Goal: Transaction & Acquisition: Purchase product/service

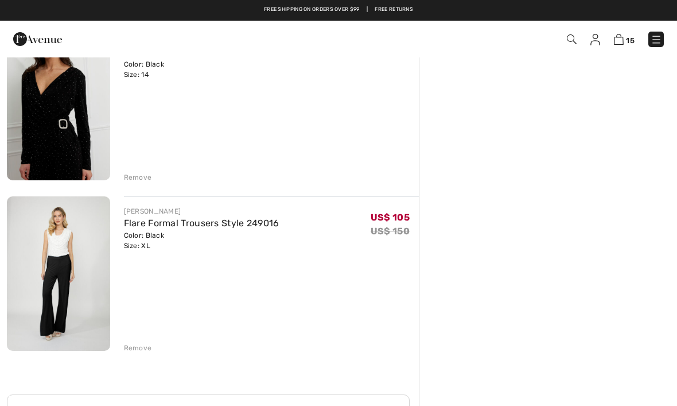
scroll to position [2341, 0]
click at [47, 317] on img at bounding box center [58, 274] width 103 height 154
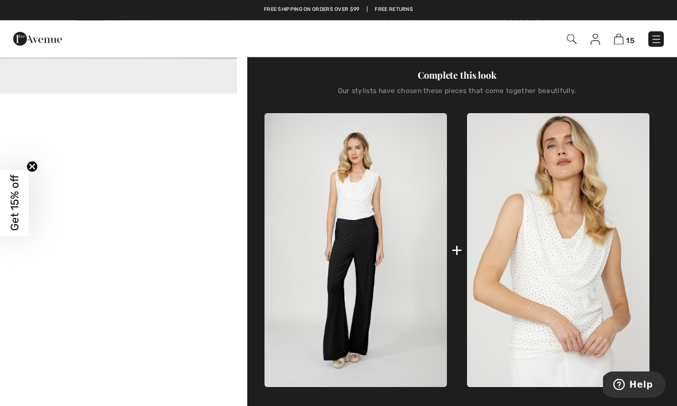
scroll to position [353, 0]
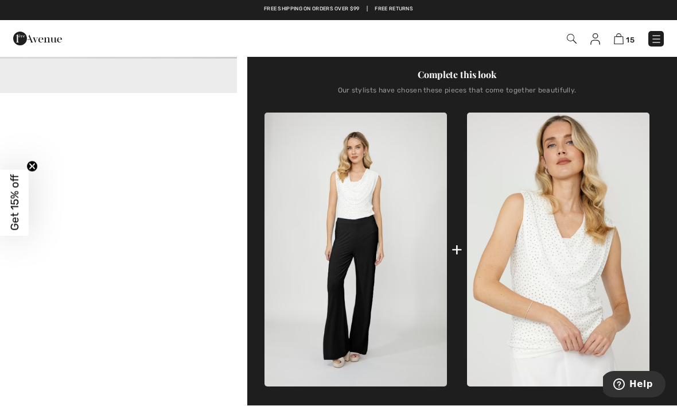
click at [400, 316] on img at bounding box center [356, 250] width 182 height 274
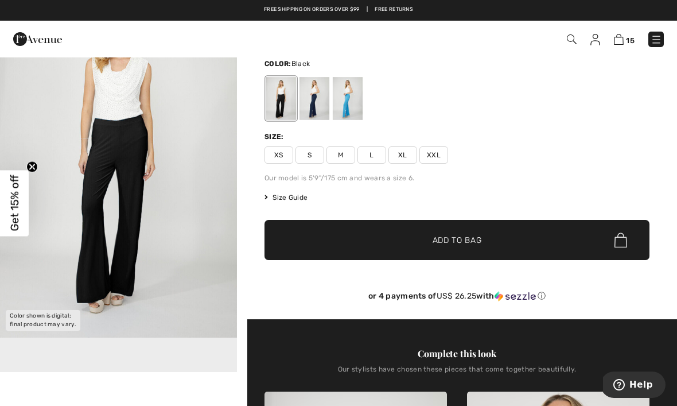
scroll to position [0, 0]
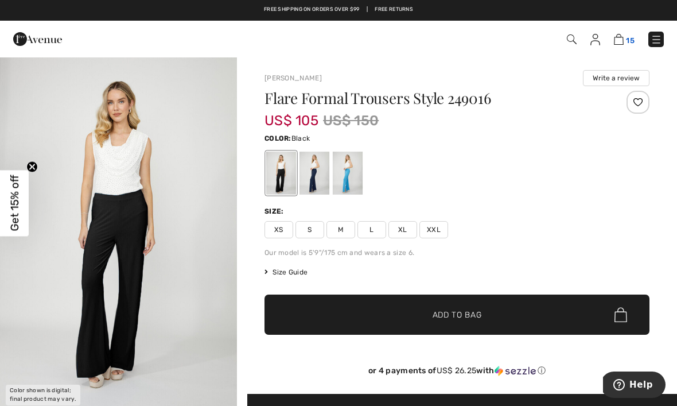
click at [620, 39] on img at bounding box center [619, 39] width 10 height 11
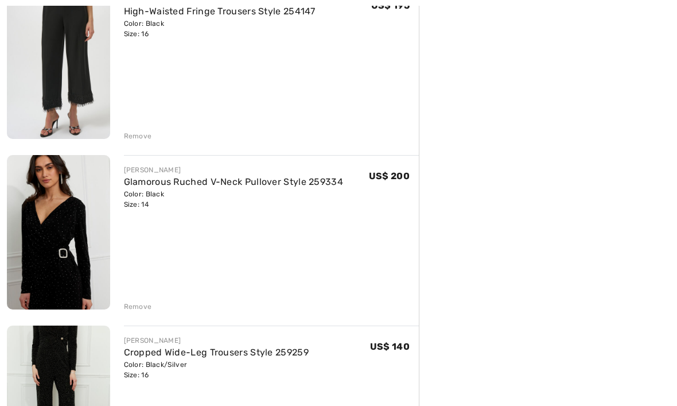
scroll to position [343, 0]
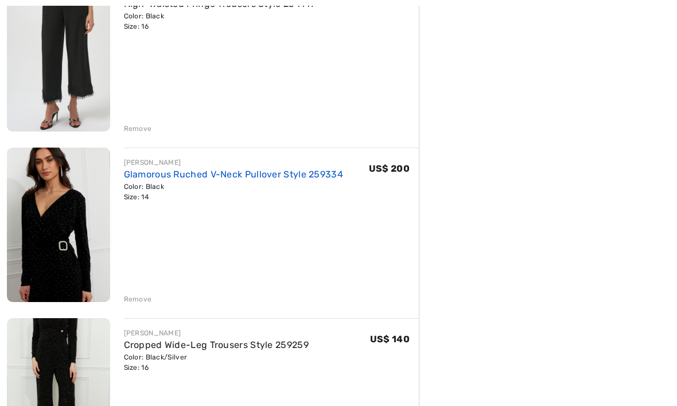
click at [335, 176] on link "Glamorous Ruched V-Neck Pullover Style 259334" at bounding box center [234, 174] width 220 height 11
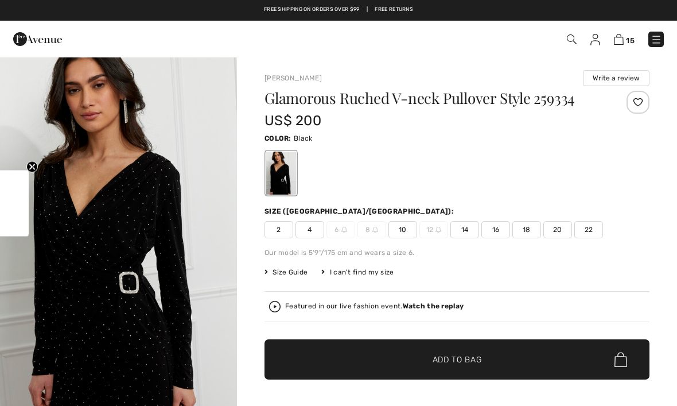
checkbox input "true"
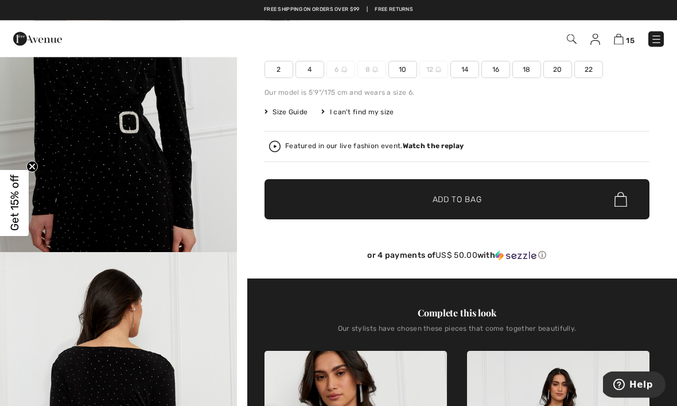
scroll to position [151, 0]
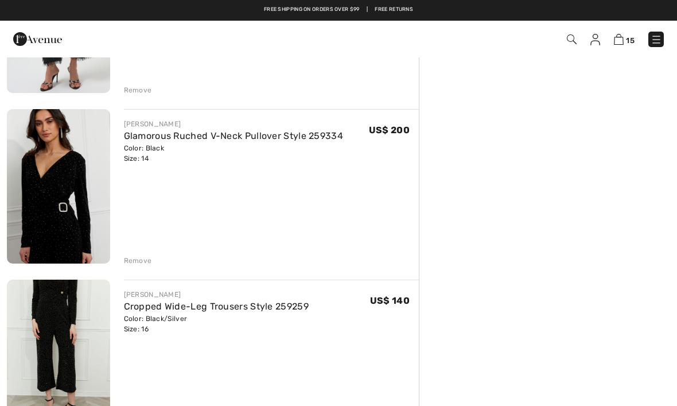
click at [332, 228] on div "[PERSON_NAME] Glamorous Ruched V-Neck Pullover Style 259334 Color: Black Size: …" at bounding box center [271, 187] width 295 height 157
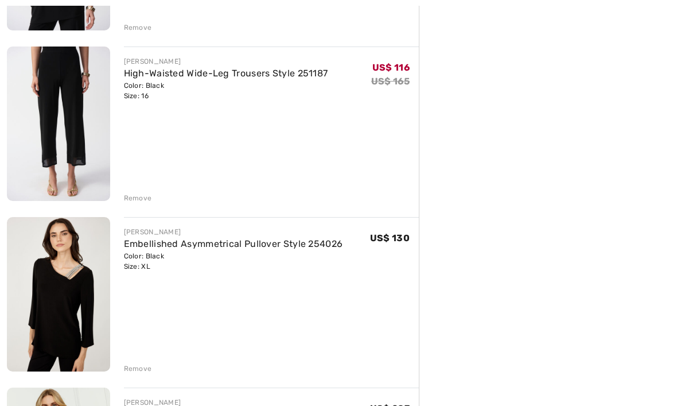
scroll to position [1311, 0]
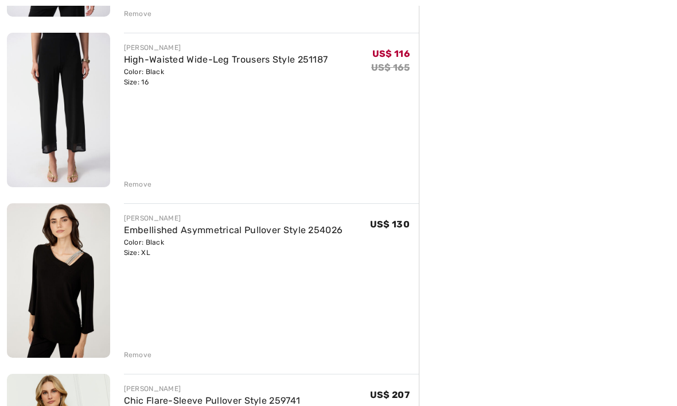
click at [38, 293] on img at bounding box center [58, 281] width 103 height 154
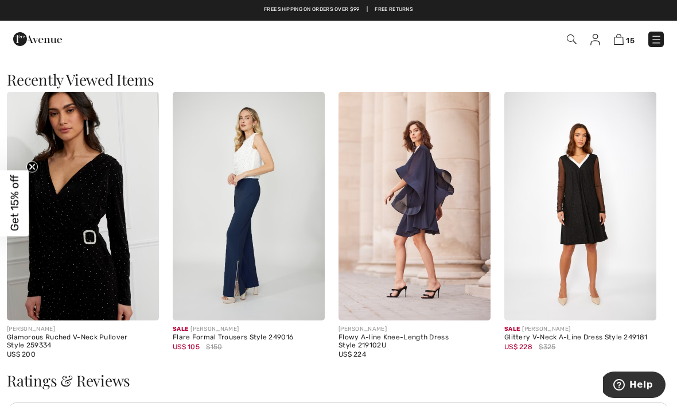
scroll to position [1643, 0]
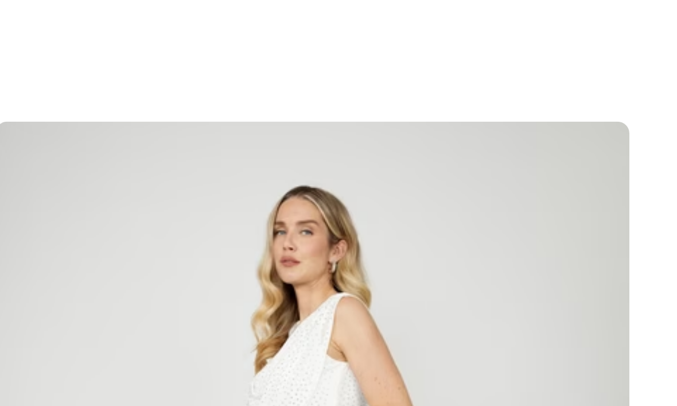
click at [173, 77] on img at bounding box center [249, 191] width 152 height 228
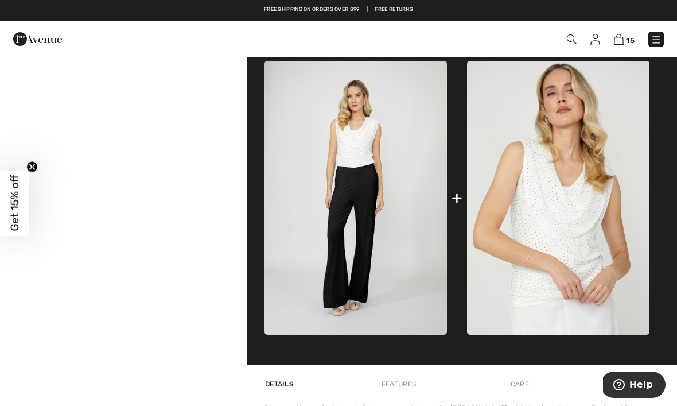
scroll to position [399, 0]
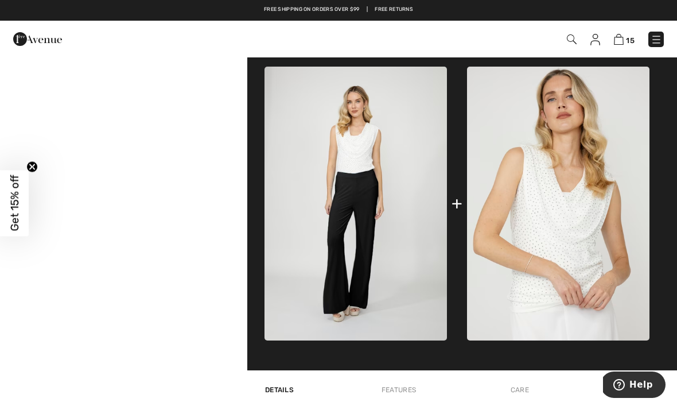
click at [400, 264] on img at bounding box center [356, 204] width 182 height 274
click at [411, 284] on img at bounding box center [356, 204] width 182 height 274
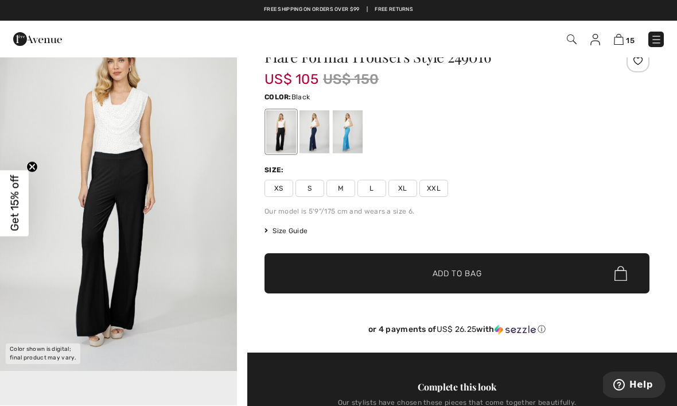
scroll to position [0, 0]
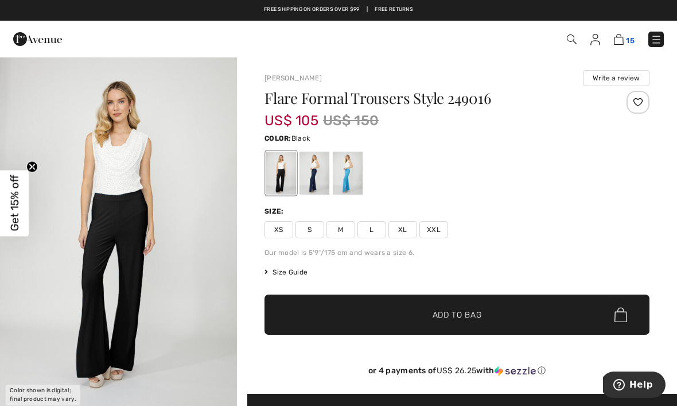
click at [623, 40] on img at bounding box center [619, 39] width 10 height 11
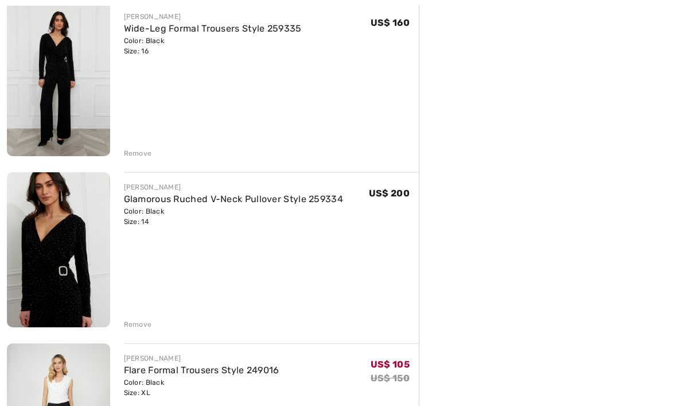
scroll to position [2226, 0]
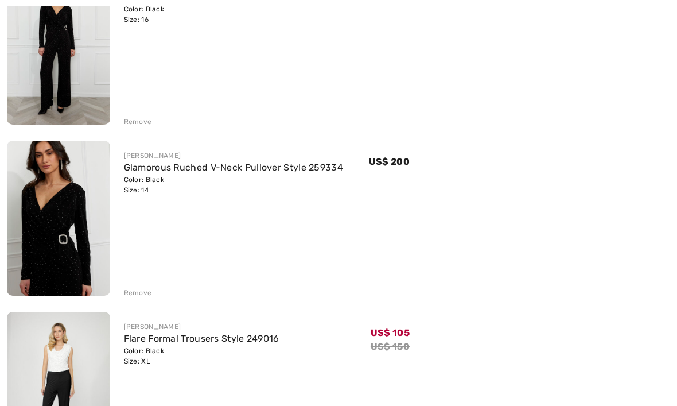
click at [48, 246] on img at bounding box center [58, 218] width 103 height 154
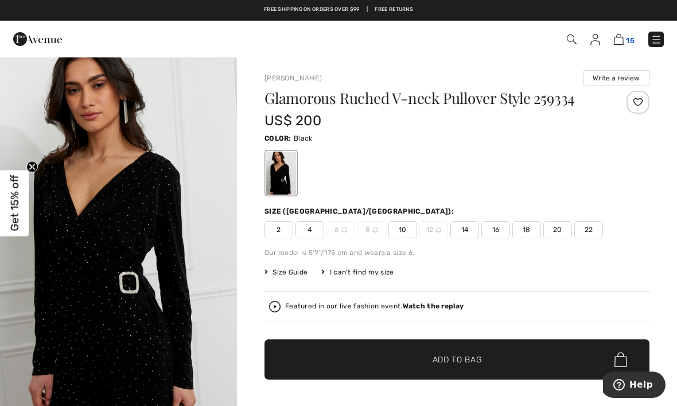
click at [621, 44] on img at bounding box center [619, 39] width 10 height 11
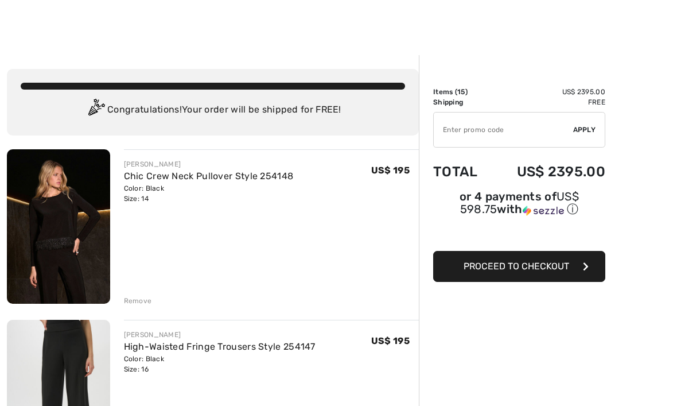
scroll to position [2, 0]
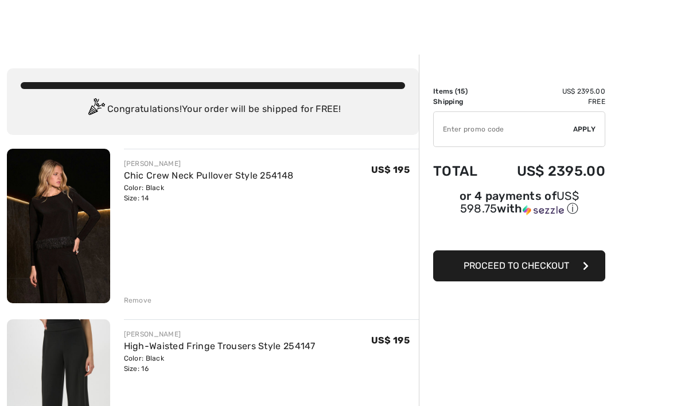
click at [378, 273] on div "JOSEPH RIBKOFF Chic Crew Neck Pullover Style 254148 Color: Black Size: 14 Final…" at bounding box center [271, 227] width 295 height 157
click at [145, 301] on div "Remove" at bounding box center [138, 300] width 28 height 10
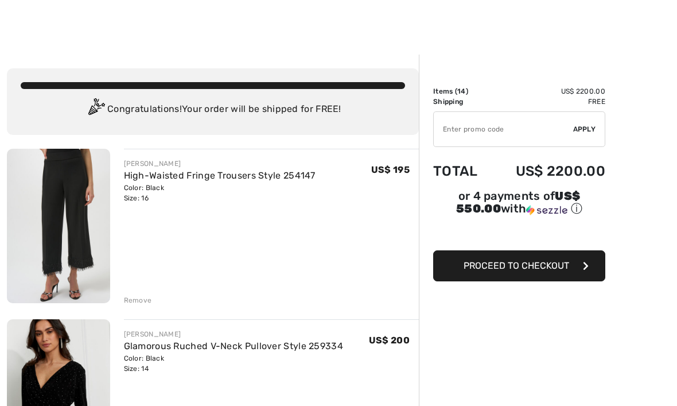
click at [138, 298] on div "Remove" at bounding box center [138, 300] width 28 height 10
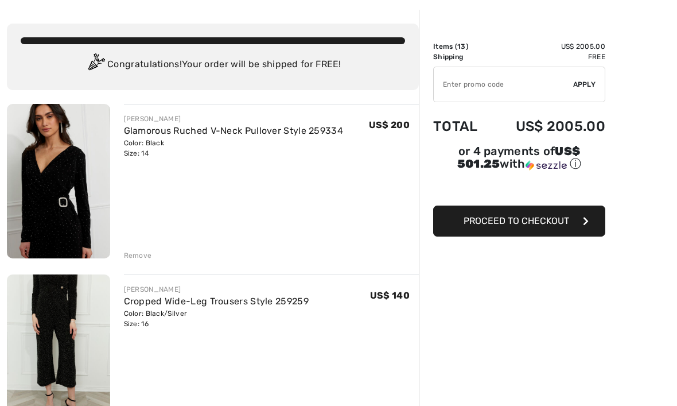
scroll to position [46, 0]
click at [146, 405] on div "FRANK LYMAN Cropped Wide-Leg Trousers Style 259259 Color: Black/Silver Size: 16…" at bounding box center [271, 352] width 295 height 157
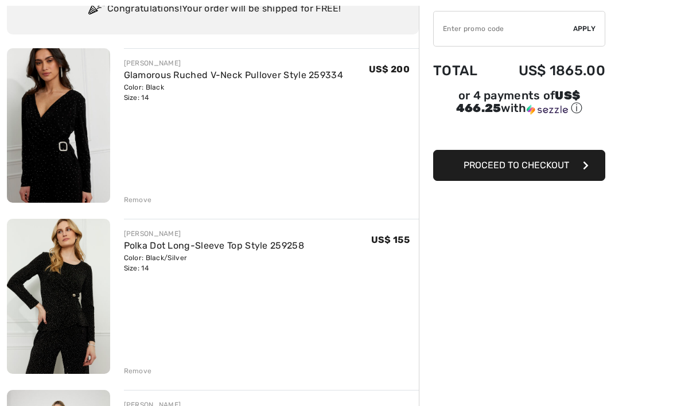
click at [145, 371] on div "Remove" at bounding box center [138, 371] width 28 height 10
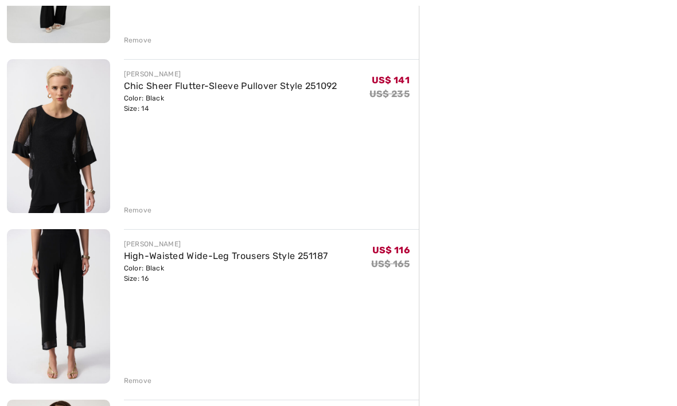
scroll to position [434, 0]
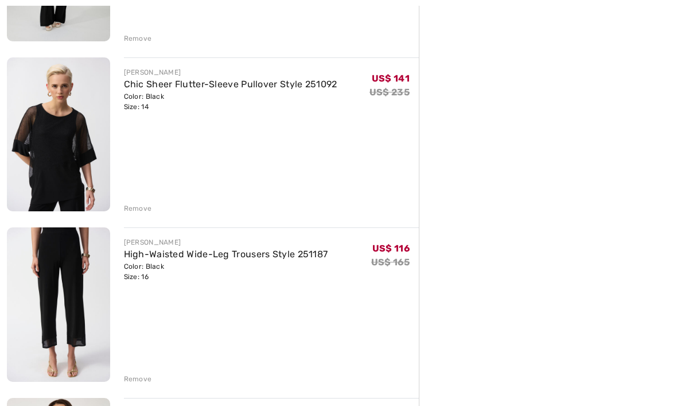
click at [56, 194] on img at bounding box center [58, 135] width 103 height 154
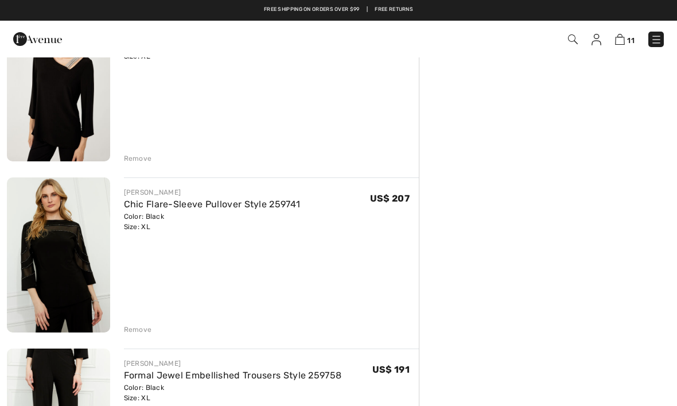
scroll to position [824, 0]
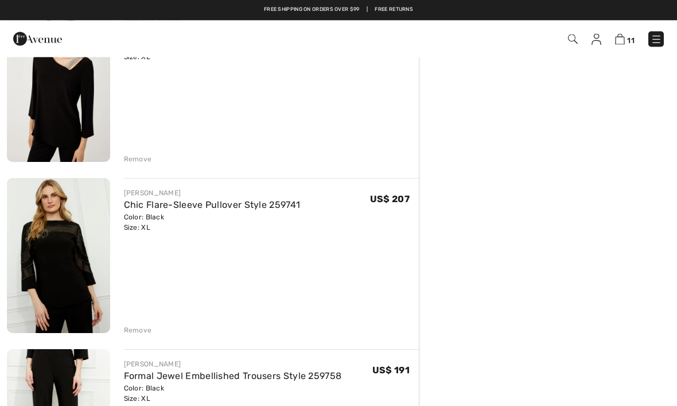
click at [326, 292] on div "[PERSON_NAME] Chic Flare-Sleeve Pullover Style 259741 Color: Black Size: XL Fin…" at bounding box center [271, 256] width 295 height 157
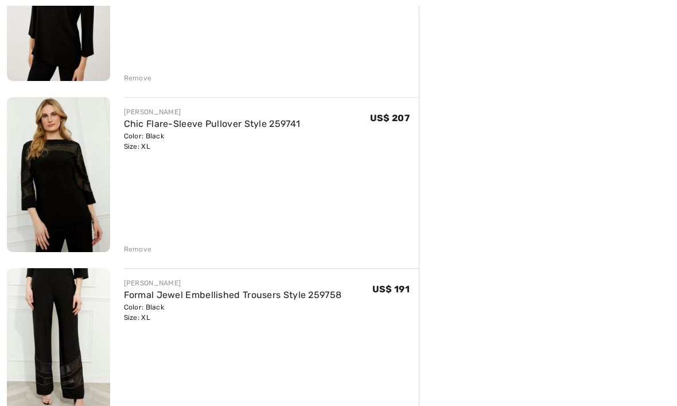
scroll to position [905, 0]
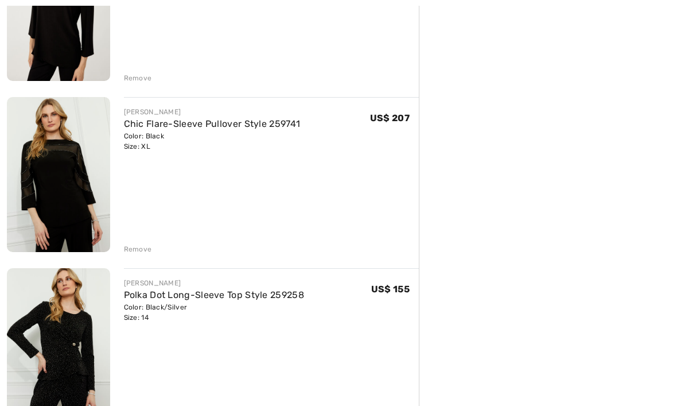
click at [268, 175] on div "FRANK LYMAN Chic Flare-Sleeve Pullover Style 259741 Color: Black Size: XL Final…" at bounding box center [271, 175] width 295 height 157
click at [289, 125] on link "Chic Flare-Sleeve Pullover Style 259741" at bounding box center [212, 123] width 177 height 11
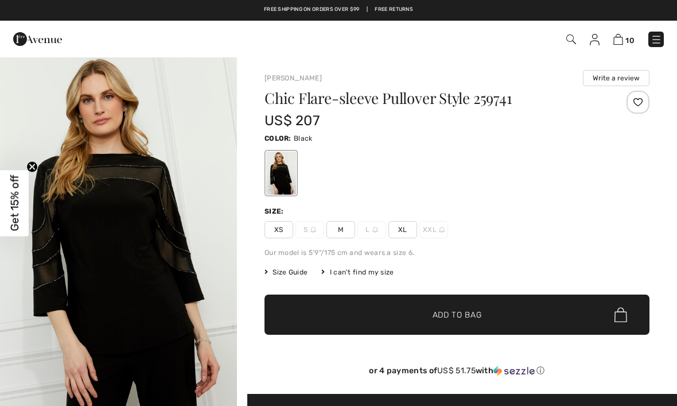
checkbox input "true"
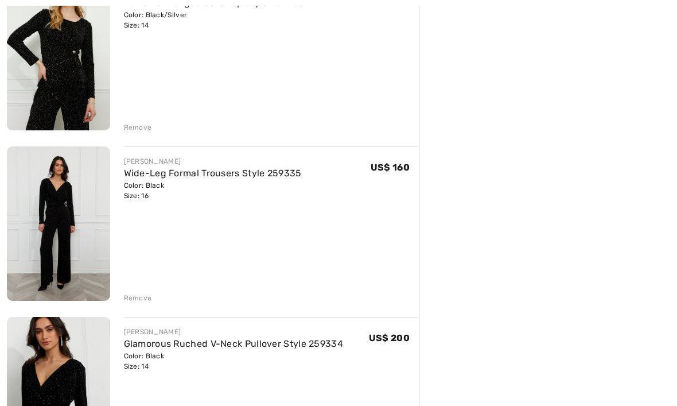
scroll to position [1199, 0]
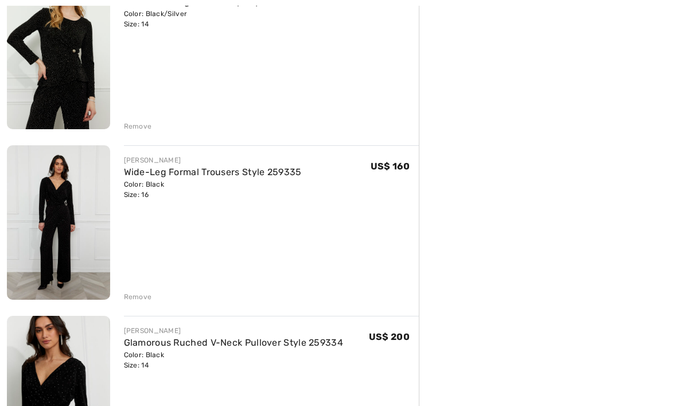
click at [147, 301] on div "Remove" at bounding box center [138, 296] width 28 height 10
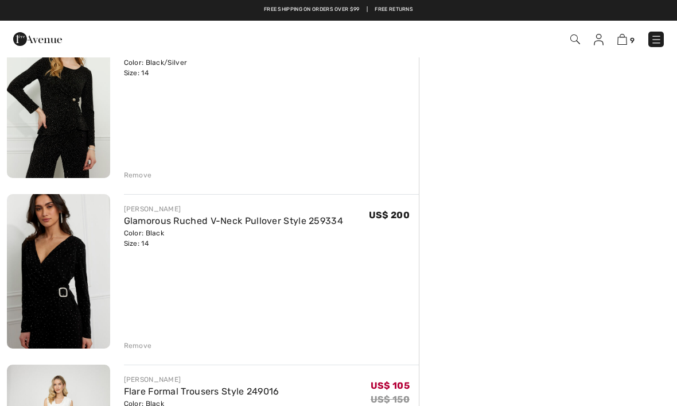
scroll to position [1142, 0]
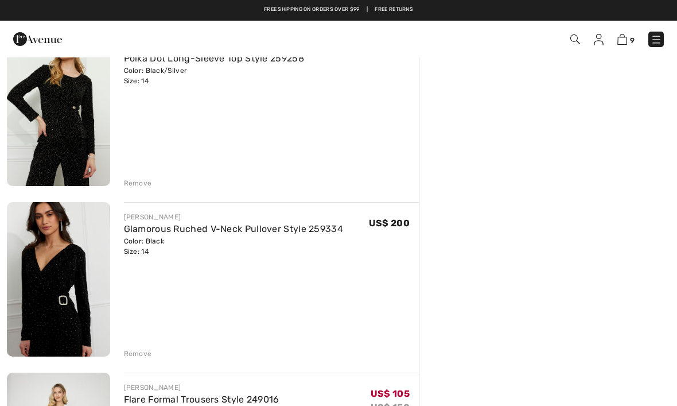
click at [145, 181] on div "Remove" at bounding box center [138, 183] width 28 height 10
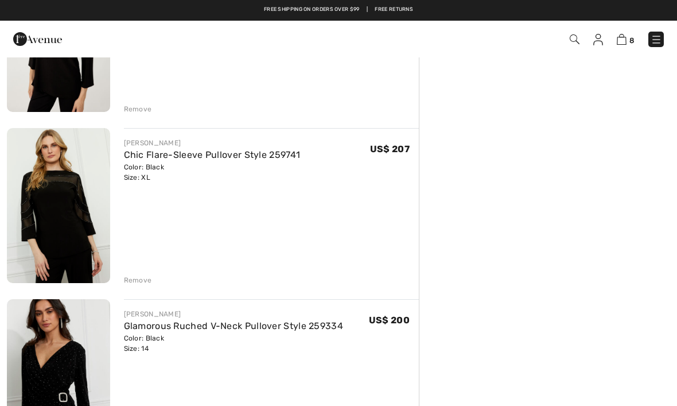
scroll to position [873, 0]
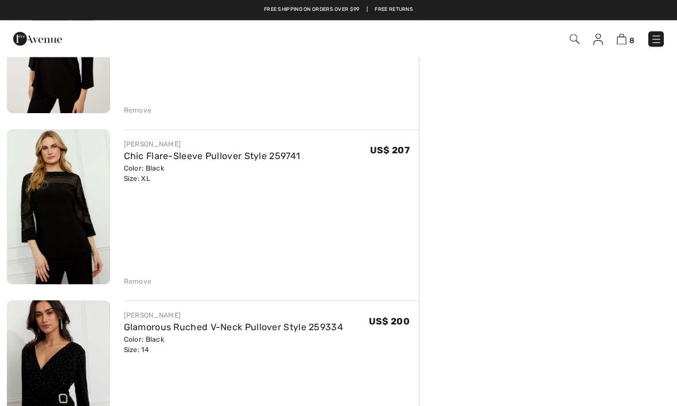
click at [143, 282] on div "Remove" at bounding box center [138, 282] width 28 height 10
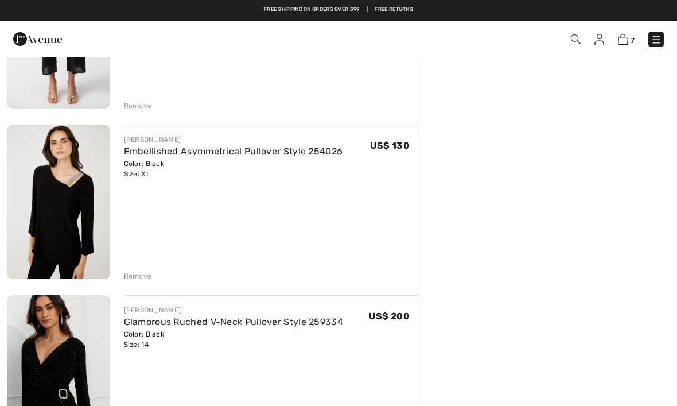
scroll to position [704, 0]
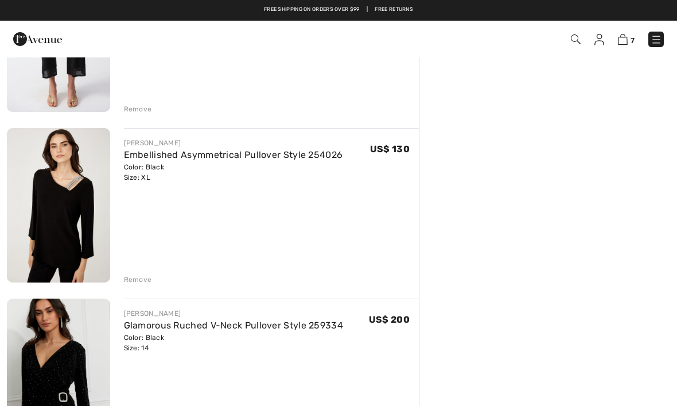
click at [144, 280] on div "Remove" at bounding box center [138, 279] width 28 height 10
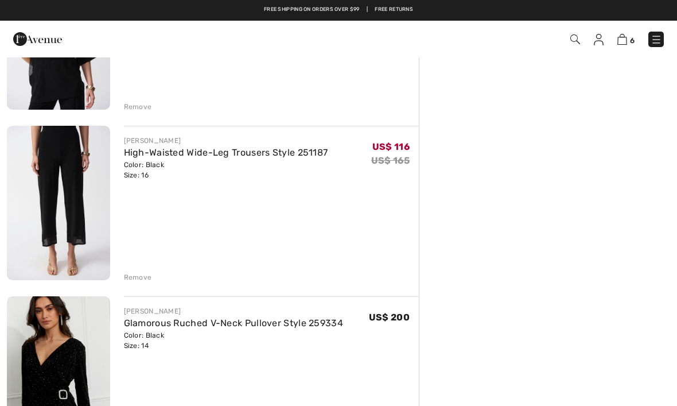
scroll to position [535, 0]
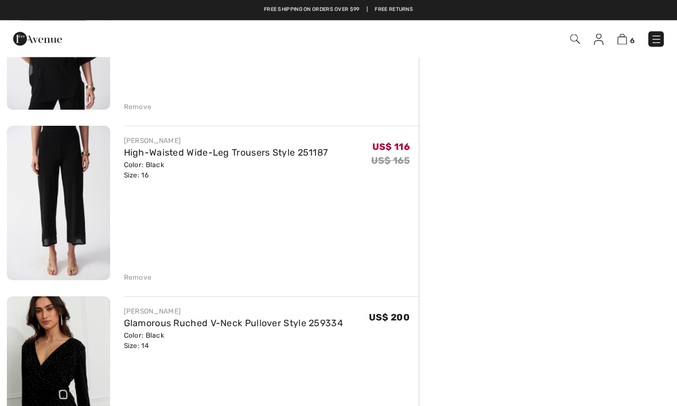
click at [147, 274] on div "Remove" at bounding box center [138, 278] width 28 height 10
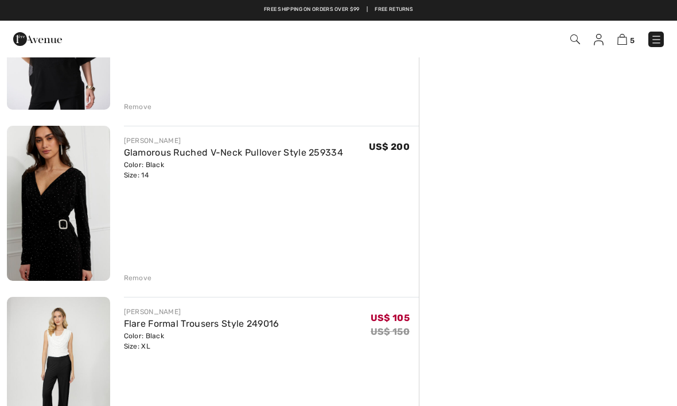
click at [149, 112] on div "Remove" at bounding box center [138, 107] width 28 height 10
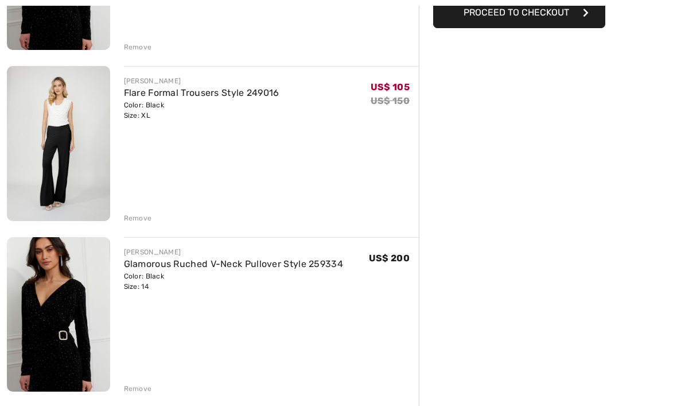
scroll to position [266, 0]
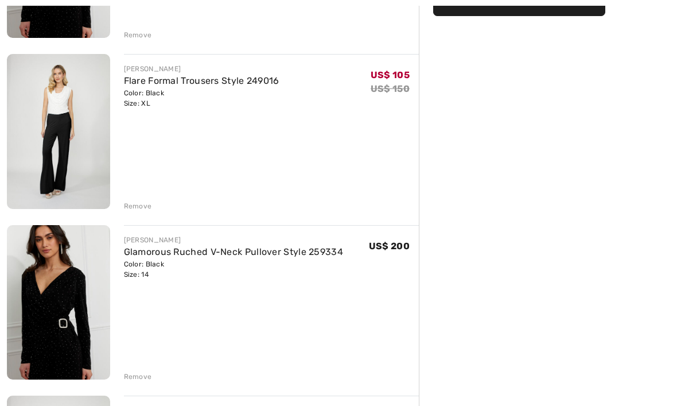
click at [153, 383] on div "FRANK LYMAN Glamorous Ruched V-Neck Pullover Style 259334 Color: Black Size: 14…" at bounding box center [213, 370] width 412 height 973
click at [151, 379] on div "Remove" at bounding box center [271, 376] width 295 height 13
click at [150, 379] on div "Remove" at bounding box center [138, 377] width 28 height 10
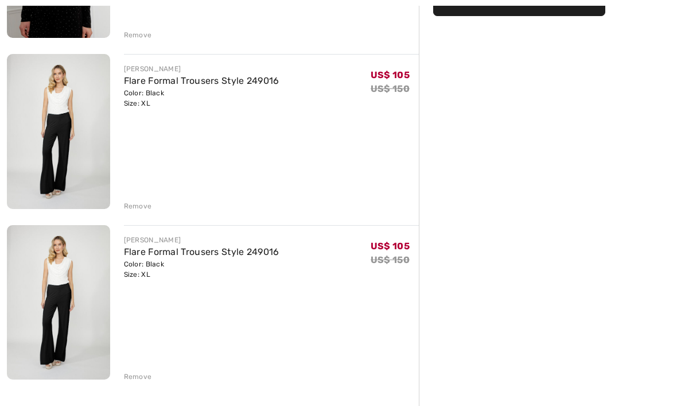
click at [157, 376] on div "Remove" at bounding box center [271, 375] width 295 height 13
click at [146, 375] on div "Remove" at bounding box center [138, 376] width 28 height 10
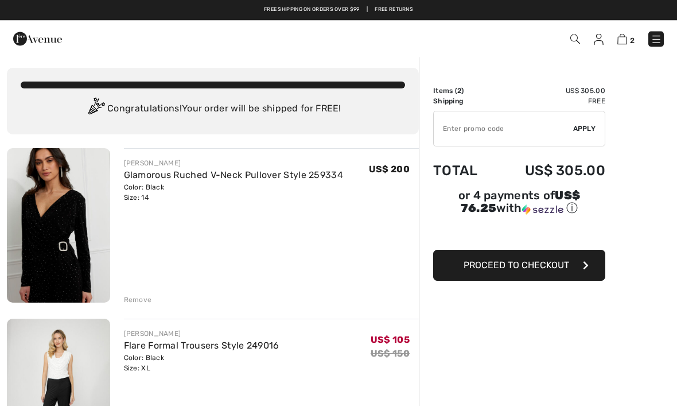
scroll to position [0, 0]
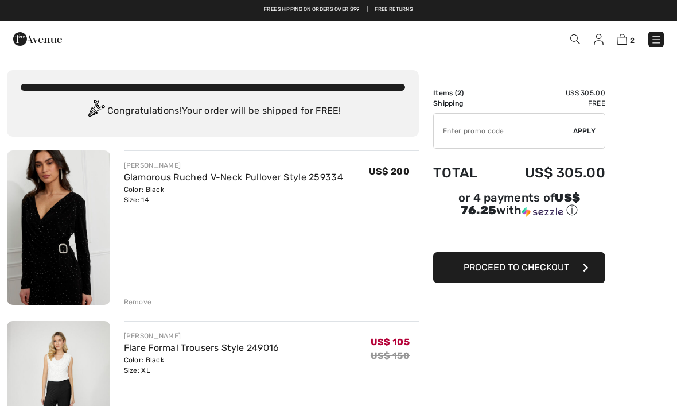
click at [571, 269] on button "Proceed to Checkout" at bounding box center [519, 267] width 172 height 31
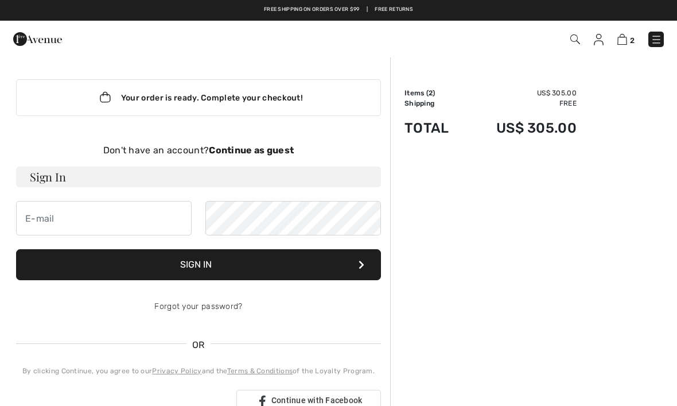
click at [263, 149] on strong "Continue as guest" at bounding box center [251, 150] width 85 height 11
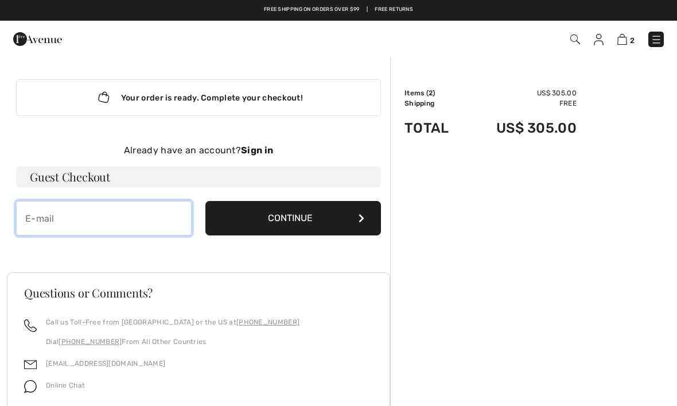
click at [41, 221] on input "email" at bounding box center [104, 218] width 176 height 34
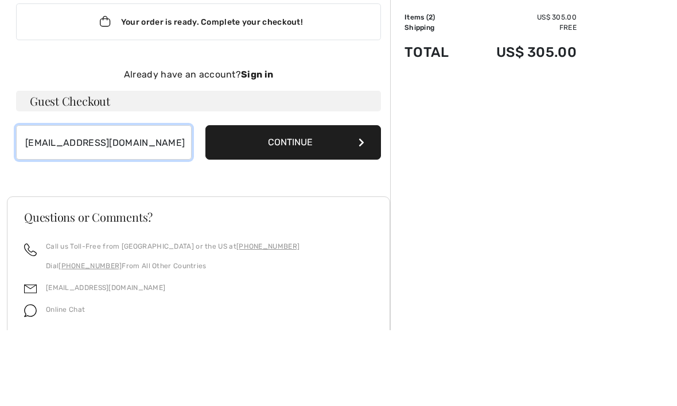
type input "[EMAIL_ADDRESS][DOMAIN_NAME]"
click at [357, 201] on button "Continue" at bounding box center [293, 218] width 176 height 34
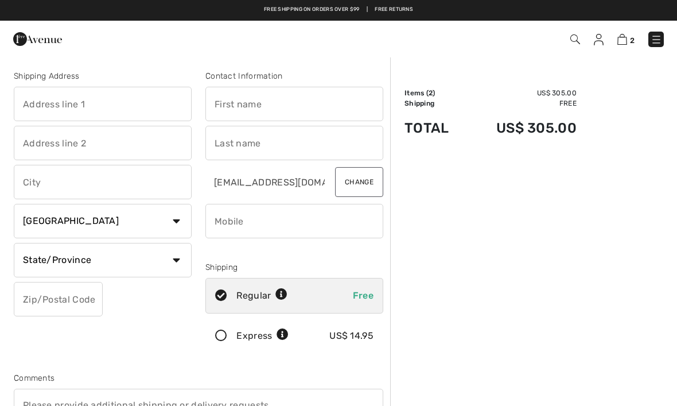
click at [32, 102] on input "text" at bounding box center [103, 104] width 178 height 34
type input "2"
type input "[STREET_ADDRESS]"
click at [303, 105] on input "text" at bounding box center [294, 104] width 178 height 34
click at [155, 140] on input "text" at bounding box center [103, 143] width 178 height 34
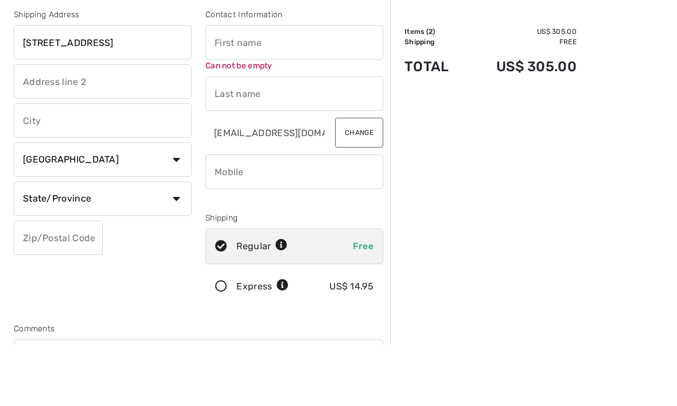
click at [137, 165] on input "text" at bounding box center [103, 182] width 178 height 34
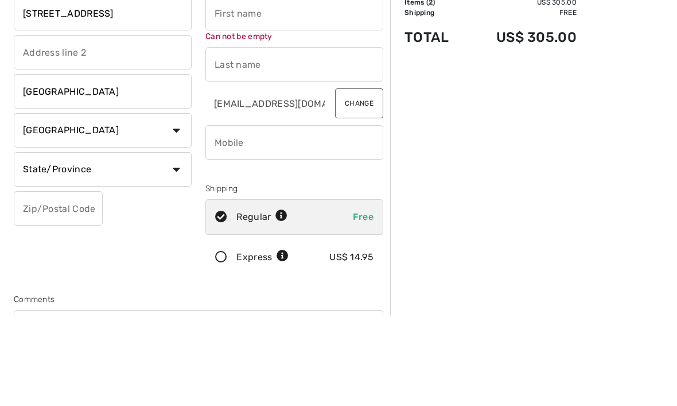
type input "West warwick"
click at [122, 204] on select "Country Canada United States Afghanistan Aland Islands Albania Algeria American…" at bounding box center [103, 221] width 178 height 34
select select "US"
click at [140, 166] on select "State/Province Alabama Alaska American Samoa Arizona Arkansas California Colora…" at bounding box center [103, 169] width 178 height 34
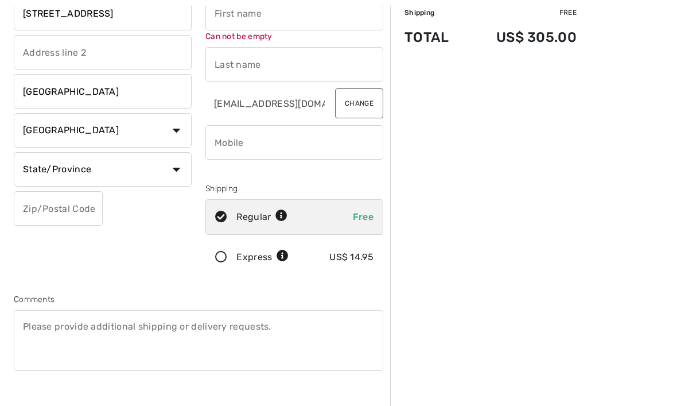
click at [137, 174] on select "State/Province Alabama Alaska American Samoa Arizona Arkansas California Colora…" at bounding box center [103, 169] width 178 height 34
select select "RI"
click at [83, 209] on input "text" at bounding box center [58, 208] width 89 height 34
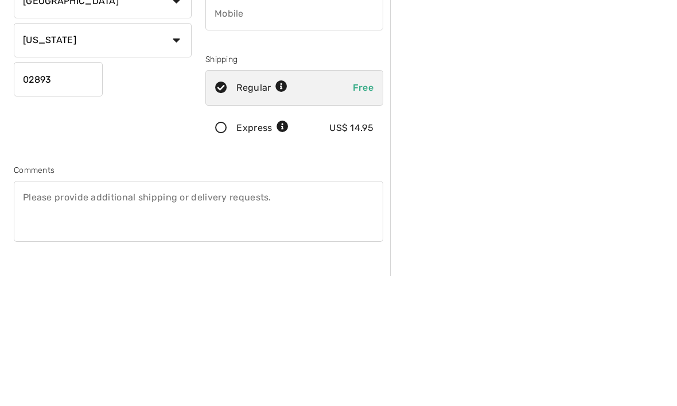
type input "02893"
click at [223, 252] on icon at bounding box center [221, 258] width 30 height 12
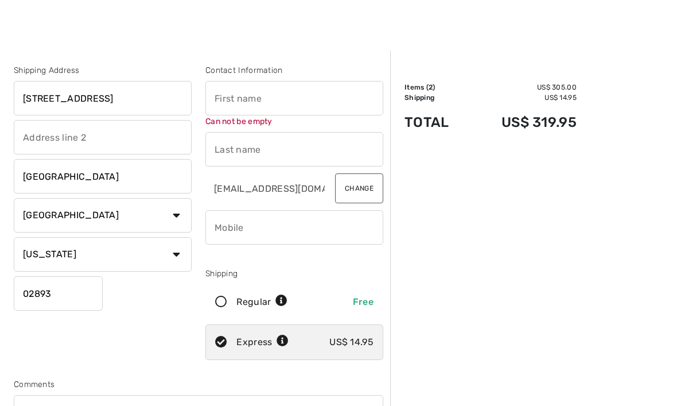
scroll to position [0, 0]
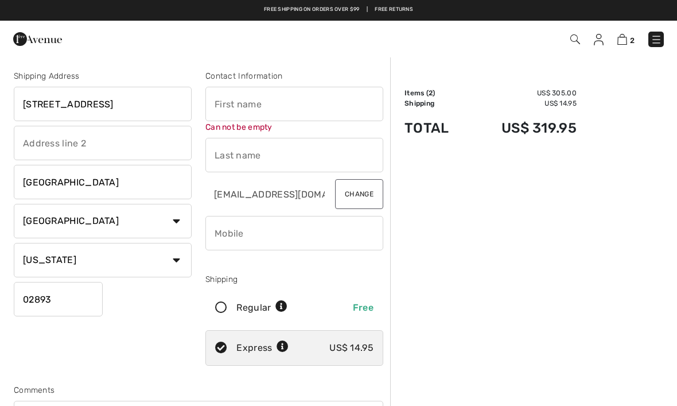
click at [303, 104] on input "text" at bounding box center [294, 104] width 178 height 34
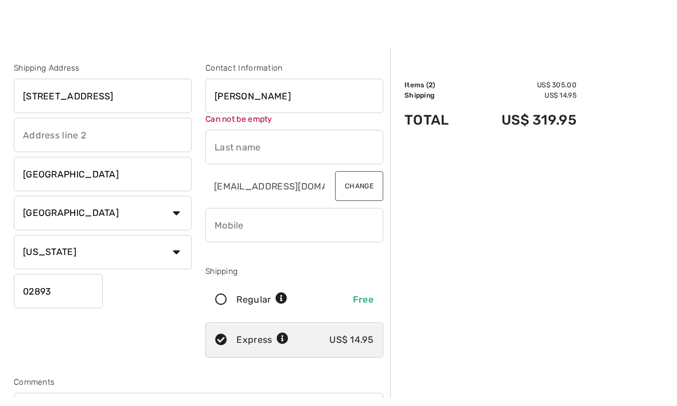
type input "Catherine"
click at [329, 154] on div "Contact Information Catherine Can not be empty ripcord7443@gmail.com Change Shi…" at bounding box center [295, 220] width 192 height 300
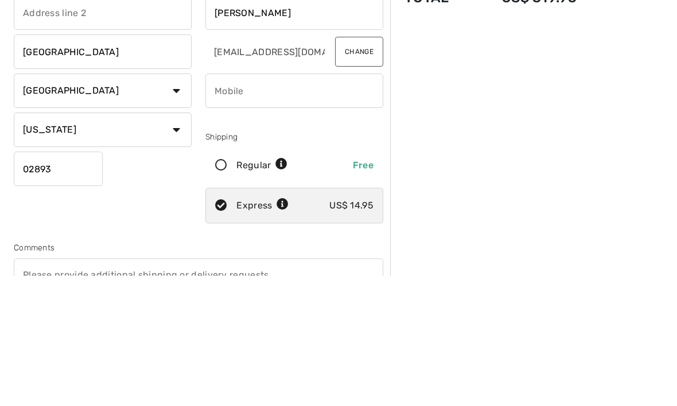
type input "Cordy"
click at [316, 204] on input "phone" at bounding box center [294, 221] width 178 height 34
type input "4018296700"
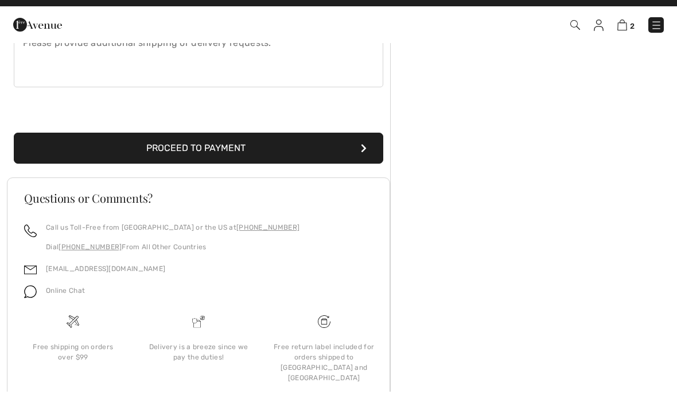
scroll to position [348, 0]
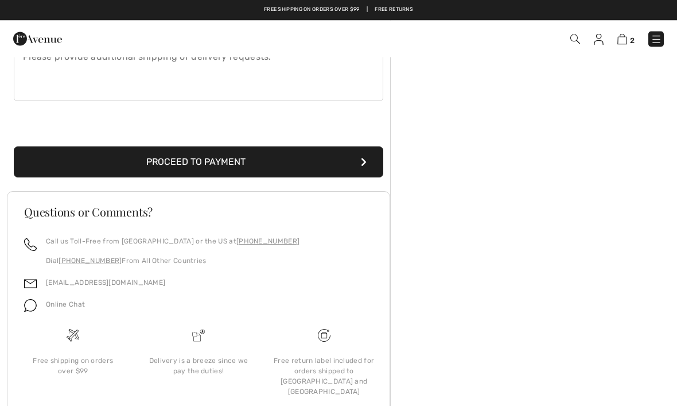
click at [343, 165] on button "Proceed to Payment" at bounding box center [199, 162] width 370 height 31
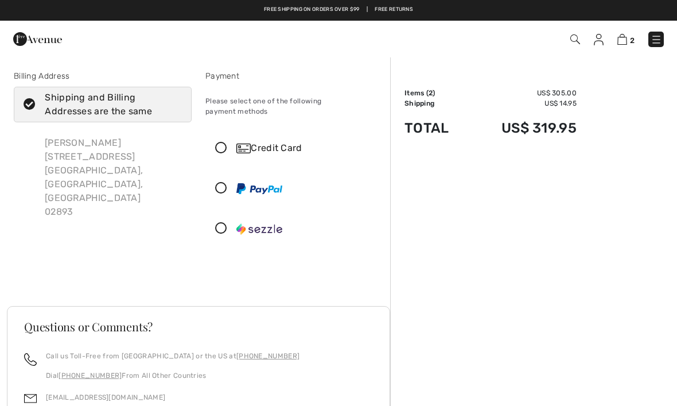
click at [21, 108] on icon at bounding box center [29, 105] width 30 height 12
click at [174, 108] on input "Shipping and Billing Addresses are the same" at bounding box center [177, 104] width 7 height 34
checkbox input "false"
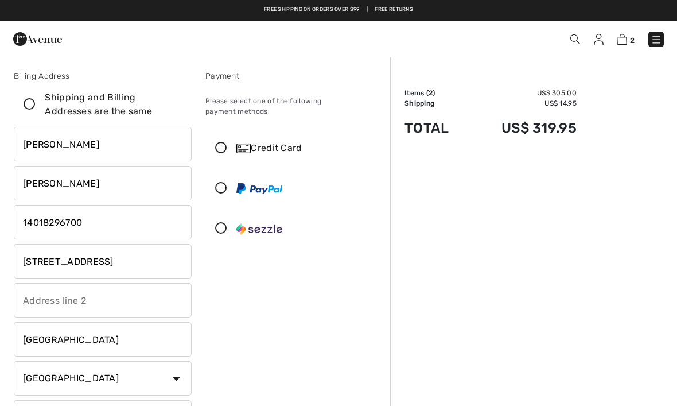
click at [123, 266] on input "[STREET_ADDRESS]" at bounding box center [103, 261] width 178 height 34
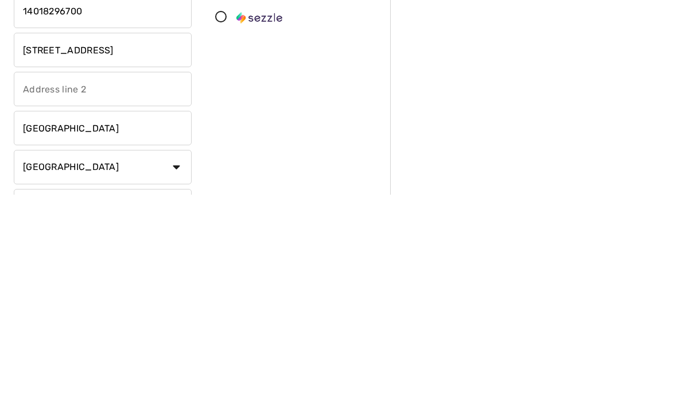
type input "34 West Valley Circle12538 crystal pointe drive"
click at [106, 322] on input "West Warwick" at bounding box center [103, 339] width 178 height 34
type input "W"
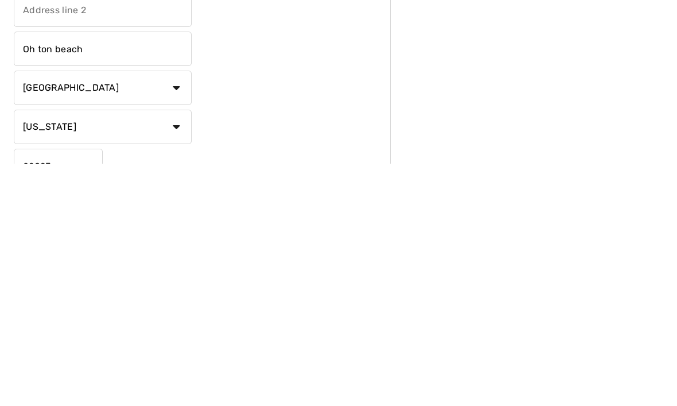
scroll to position [50, 0]
click at [152, 349] on select "State/Province Alabama Alaska American Samoa Arizona Arkansas California Colora…" at bounding box center [103, 366] width 178 height 34
type input "Oh ton beach"
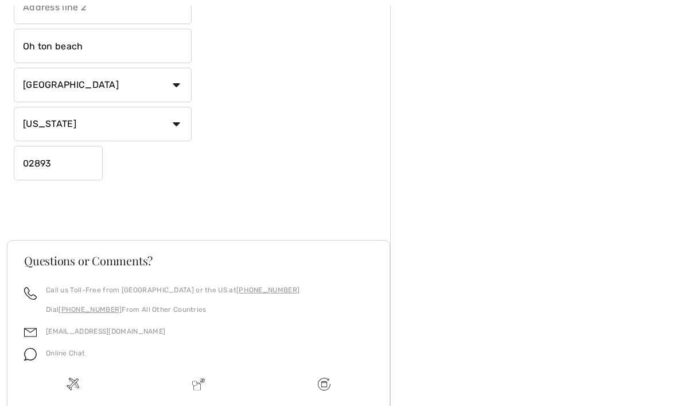
select select "FL"
click at [84, 172] on input "02893" at bounding box center [58, 163] width 89 height 34
type input "0"
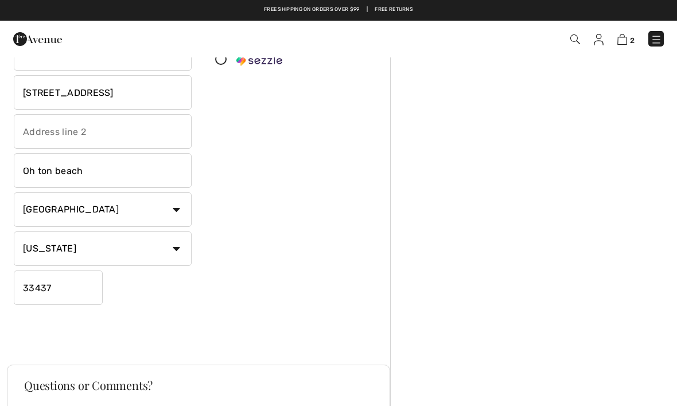
scroll to position [164, 0]
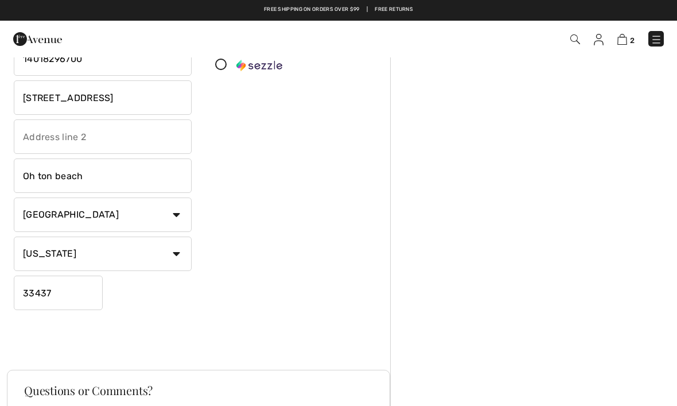
type input "33437"
click at [115, 188] on input "Oh ton beach" at bounding box center [103, 175] width 178 height 34
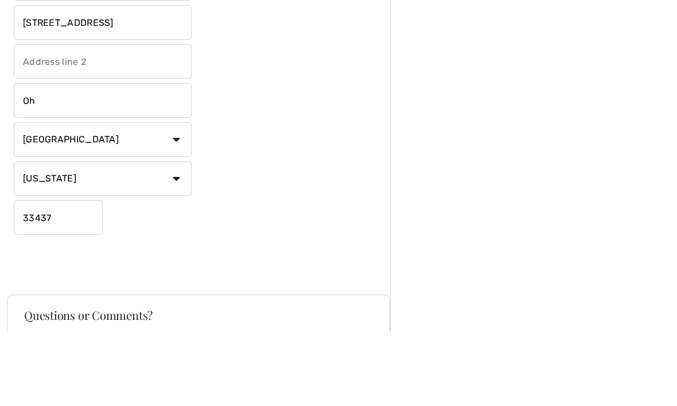
type input "O"
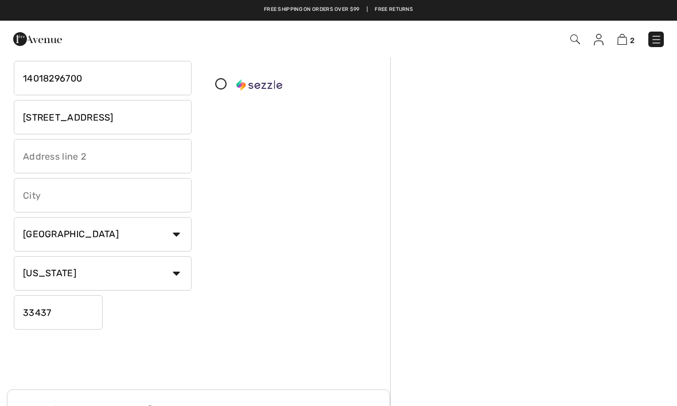
scroll to position [123, 0]
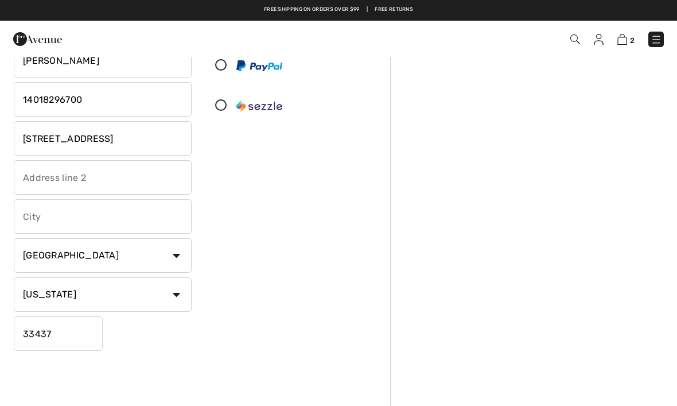
click at [182, 139] on input "34 West Valley Circle12538 crystal pointe drive" at bounding box center [103, 138] width 178 height 34
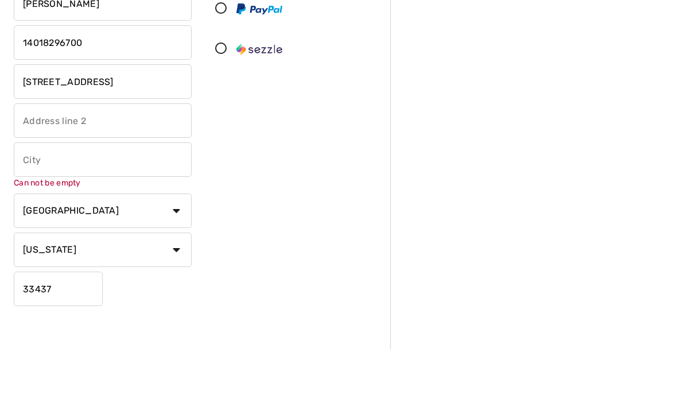
click at [84, 121] on input "34 West Valley Circle12538 crystal pointe drive" at bounding box center [103, 138] width 178 height 34
click at [123, 121] on input "34 West Valley Circle12538 crystal pointe drive" at bounding box center [103, 138] width 178 height 34
click at [120, 121] on input "34 West Valley Circle12538 crystal pointe drive" at bounding box center [103, 138] width 178 height 34
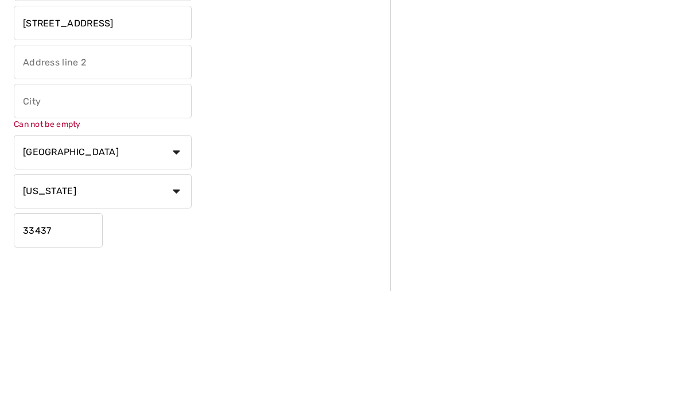
type input "12538 crystal pointe drive"
click at [151, 199] on input "text" at bounding box center [103, 216] width 178 height 34
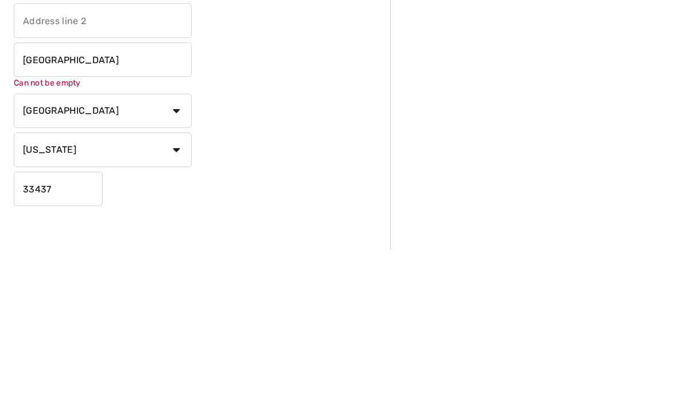
click at [243, 155] on div "Payment Please select one of the following payment methods Credit Card" at bounding box center [295, 157] width 192 height 420
type input "[GEOGRAPHIC_DATA]"
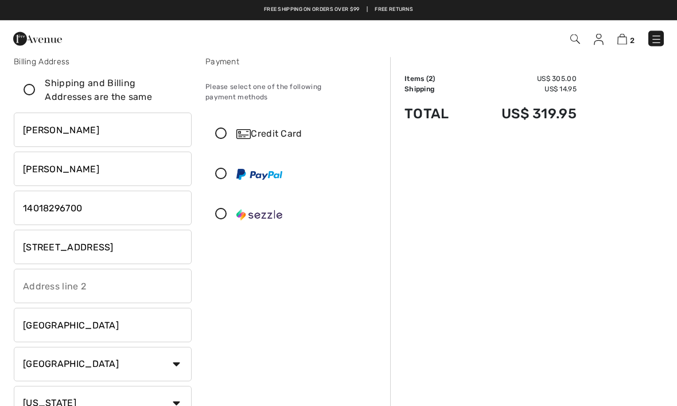
scroll to position [0, 0]
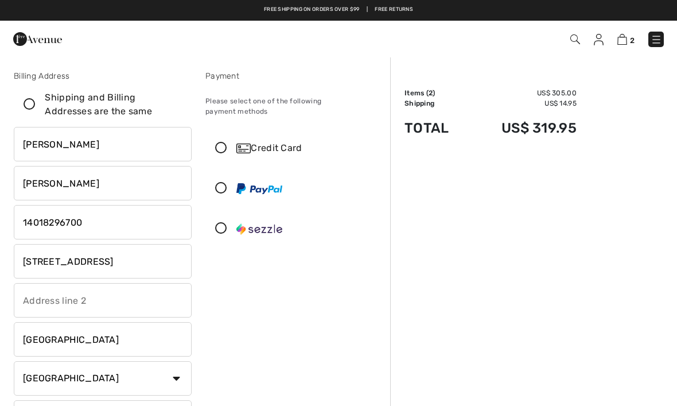
click at [226, 142] on icon at bounding box center [221, 148] width 30 height 12
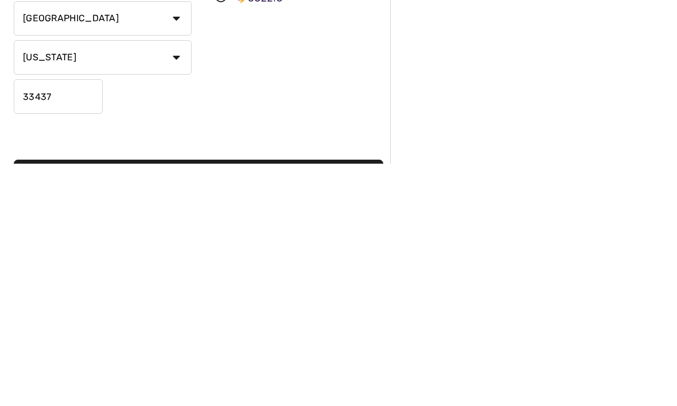
scroll to position [177, 0]
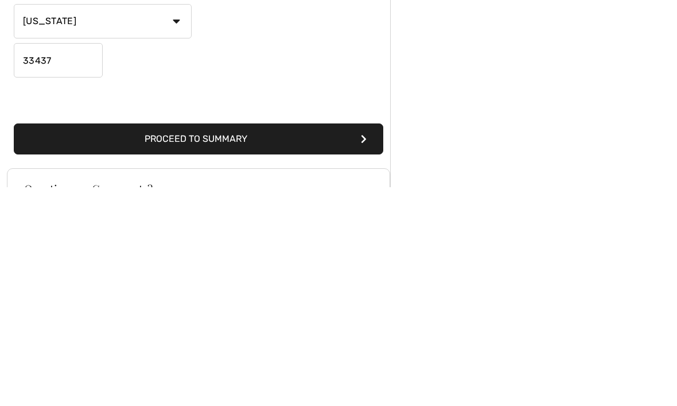
click at [497, 157] on div "Order Summary Details Items ( 2 ) US$ 305.00 Promo code US$ 0.00 Shipping US$ 1…" at bounding box center [533, 265] width 287 height 771
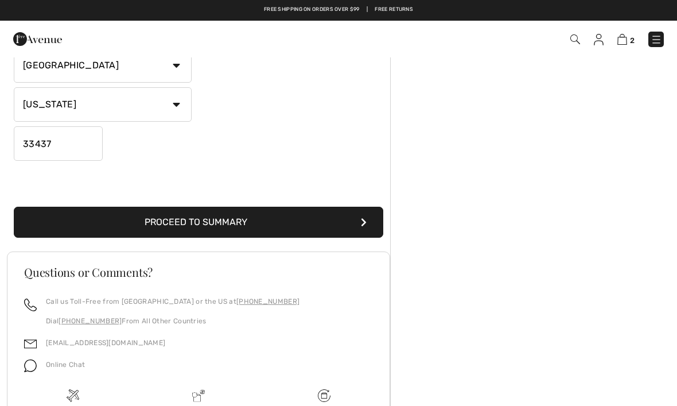
scroll to position [372, 0]
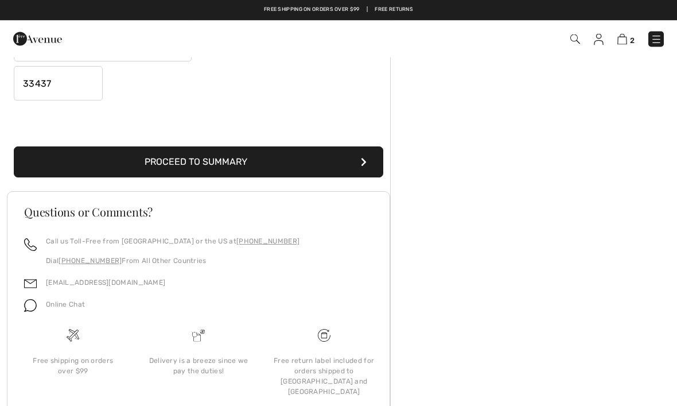
click at [335, 159] on button "Proceed to Summary" at bounding box center [199, 162] width 370 height 31
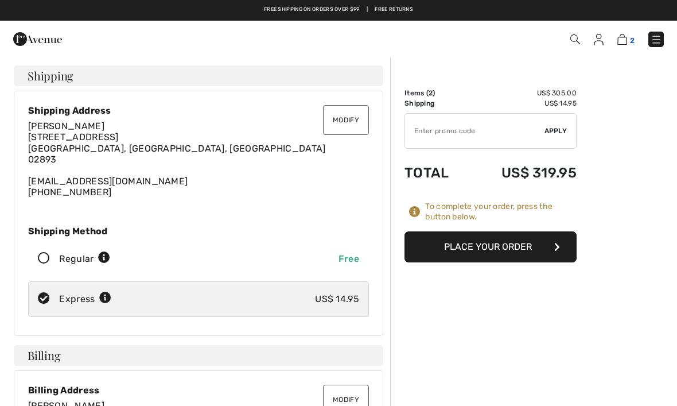
click at [625, 40] on img at bounding box center [622, 39] width 10 height 11
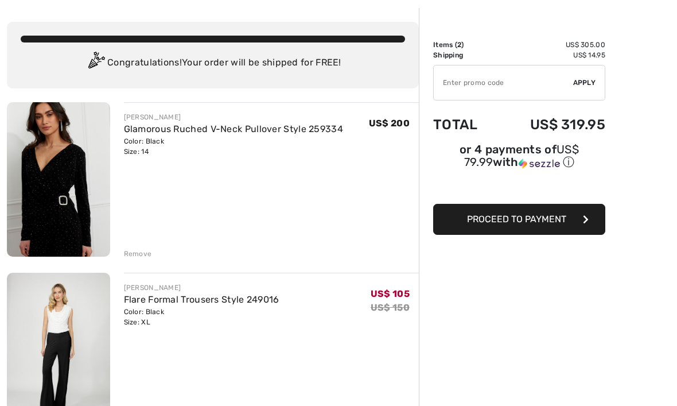
scroll to position [48, 0]
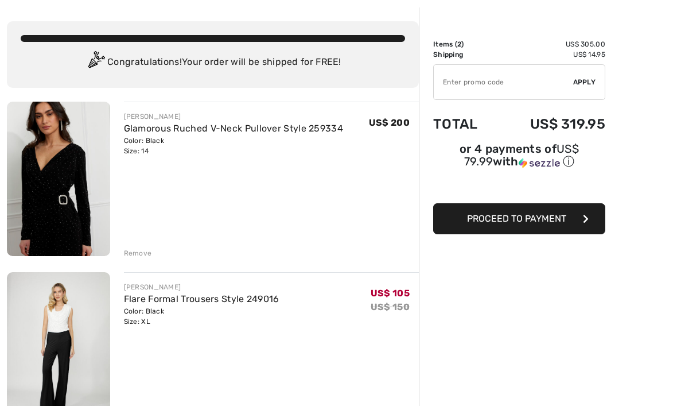
click at [85, 216] on img at bounding box center [58, 179] width 103 height 154
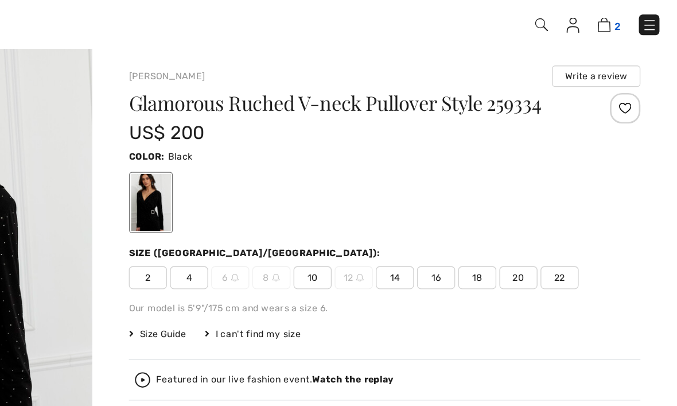
click at [617, 34] on img at bounding box center [622, 39] width 10 height 11
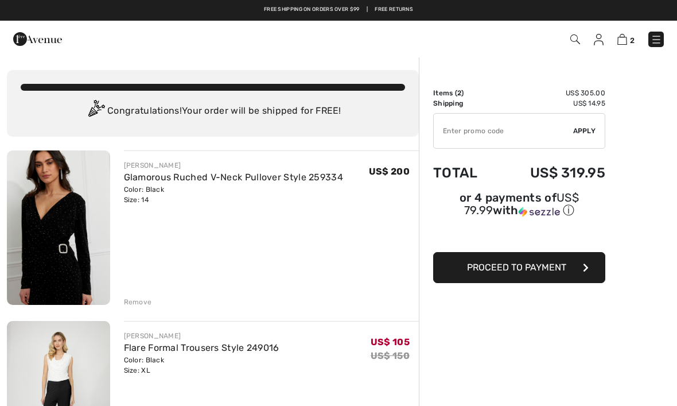
click at [567, 274] on button "Proceed to Payment" at bounding box center [519, 267] width 172 height 31
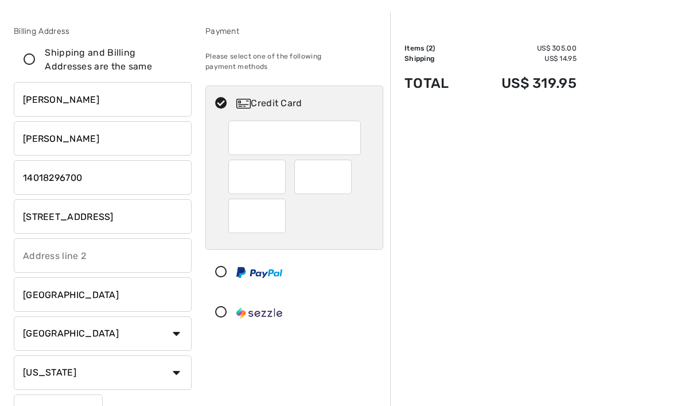
scroll to position [61, 0]
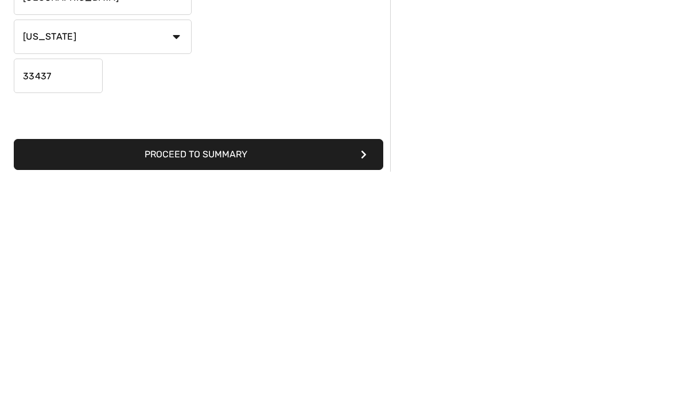
click at [314, 373] on button "Proceed to Summary" at bounding box center [199, 388] width 370 height 31
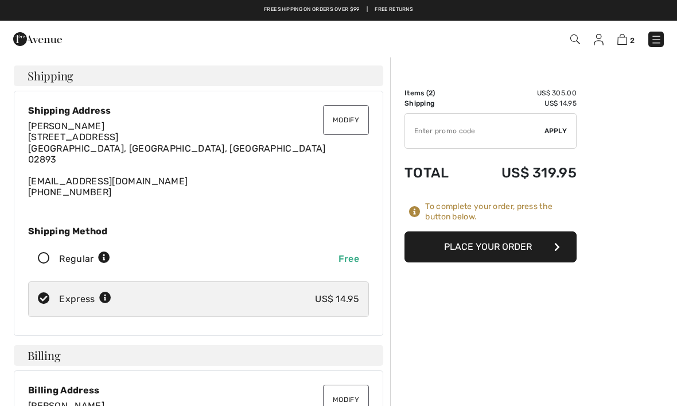
click at [518, 127] on input "TEXT" at bounding box center [474, 131] width 139 height 34
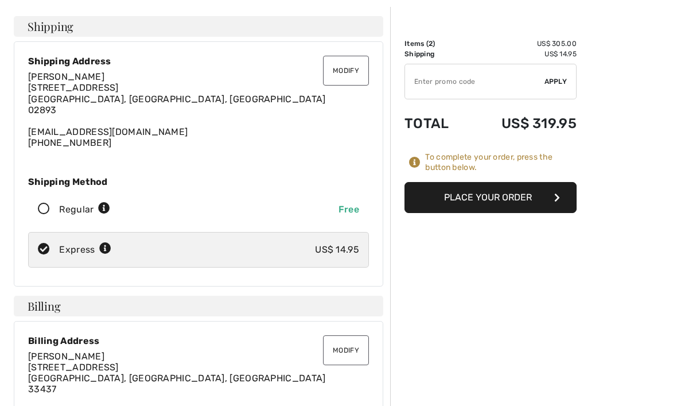
click at [526, 196] on button "Place Your Order" at bounding box center [491, 197] width 172 height 31
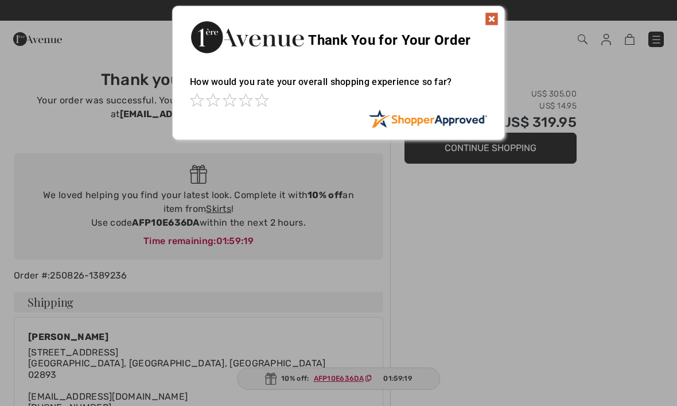
click at [493, 17] on img at bounding box center [492, 19] width 14 height 14
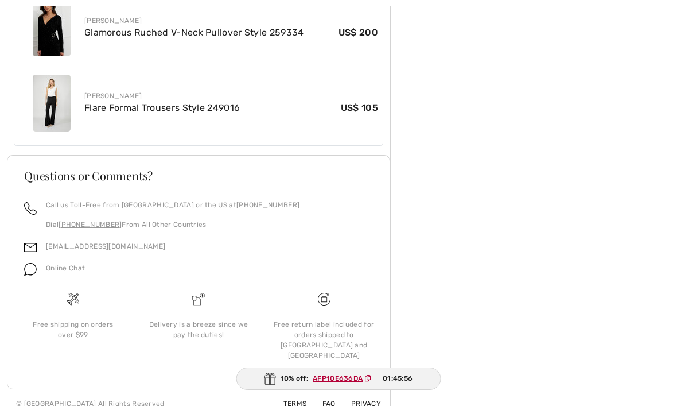
scroll to position [671, 0]
